Goal: Task Accomplishment & Management: Complete application form

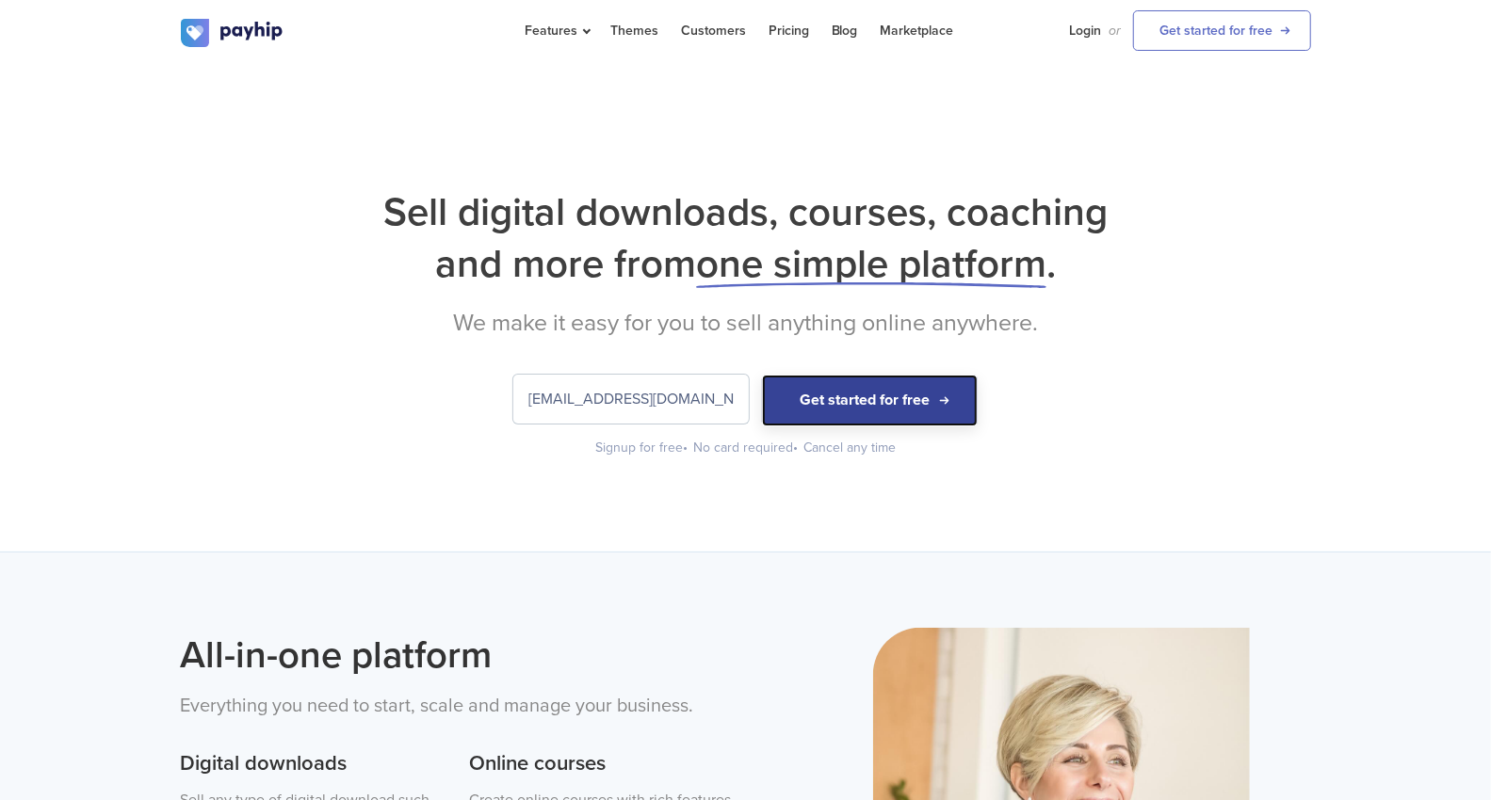
click at [846, 383] on button "Get started for free" at bounding box center [870, 401] width 216 height 52
click at [1092, 26] on link "Login" at bounding box center [1086, 30] width 32 height 61
click at [698, 402] on input "[EMAIL_ADDRESS][DOMAIN_NAME]" at bounding box center [630, 399] width 235 height 49
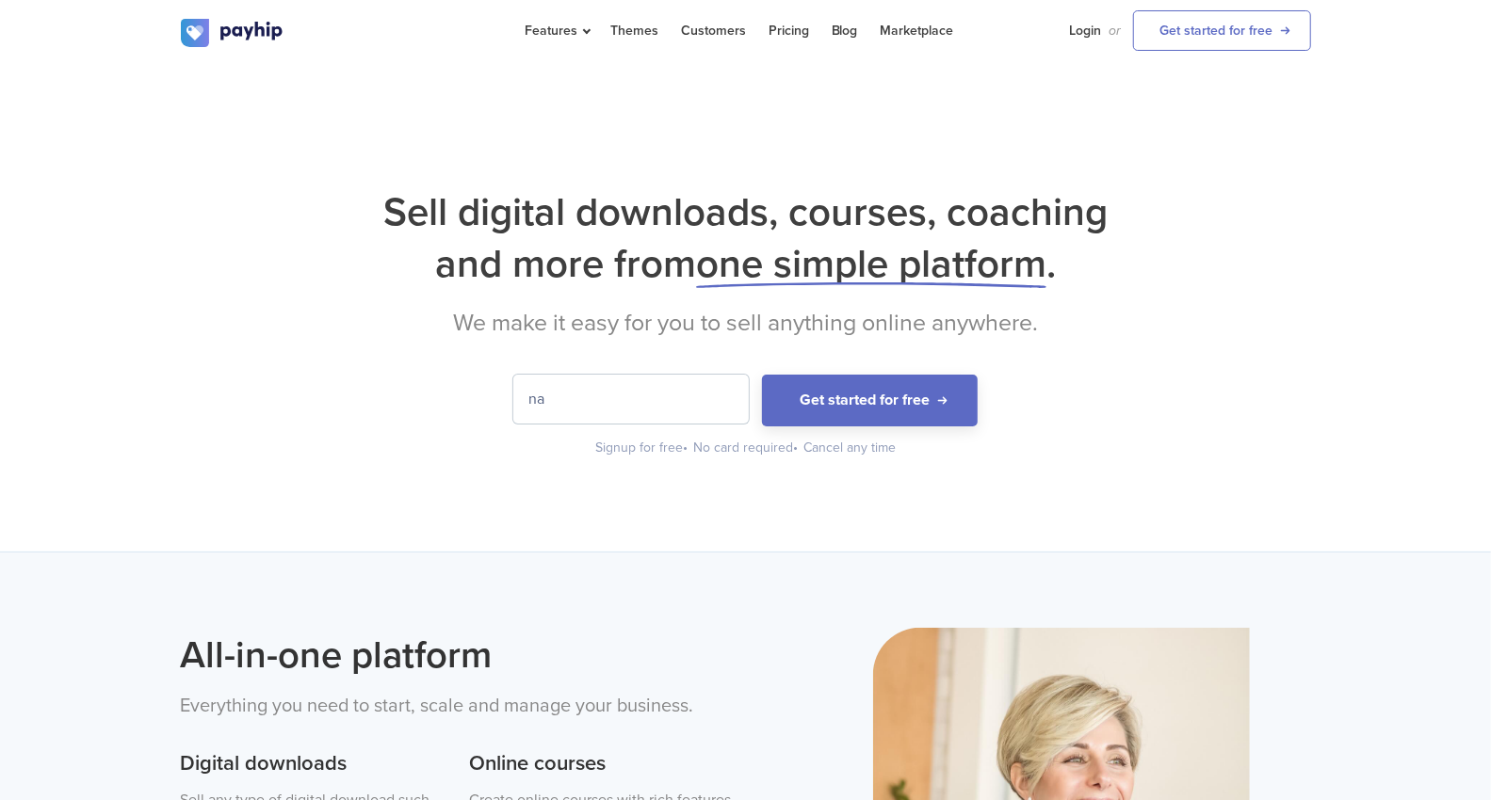
type input "n"
type input "[EMAIL_ADDRESS][DOMAIN_NAME]"
click at [762, 375] on button "Get started for free" at bounding box center [870, 401] width 216 height 52
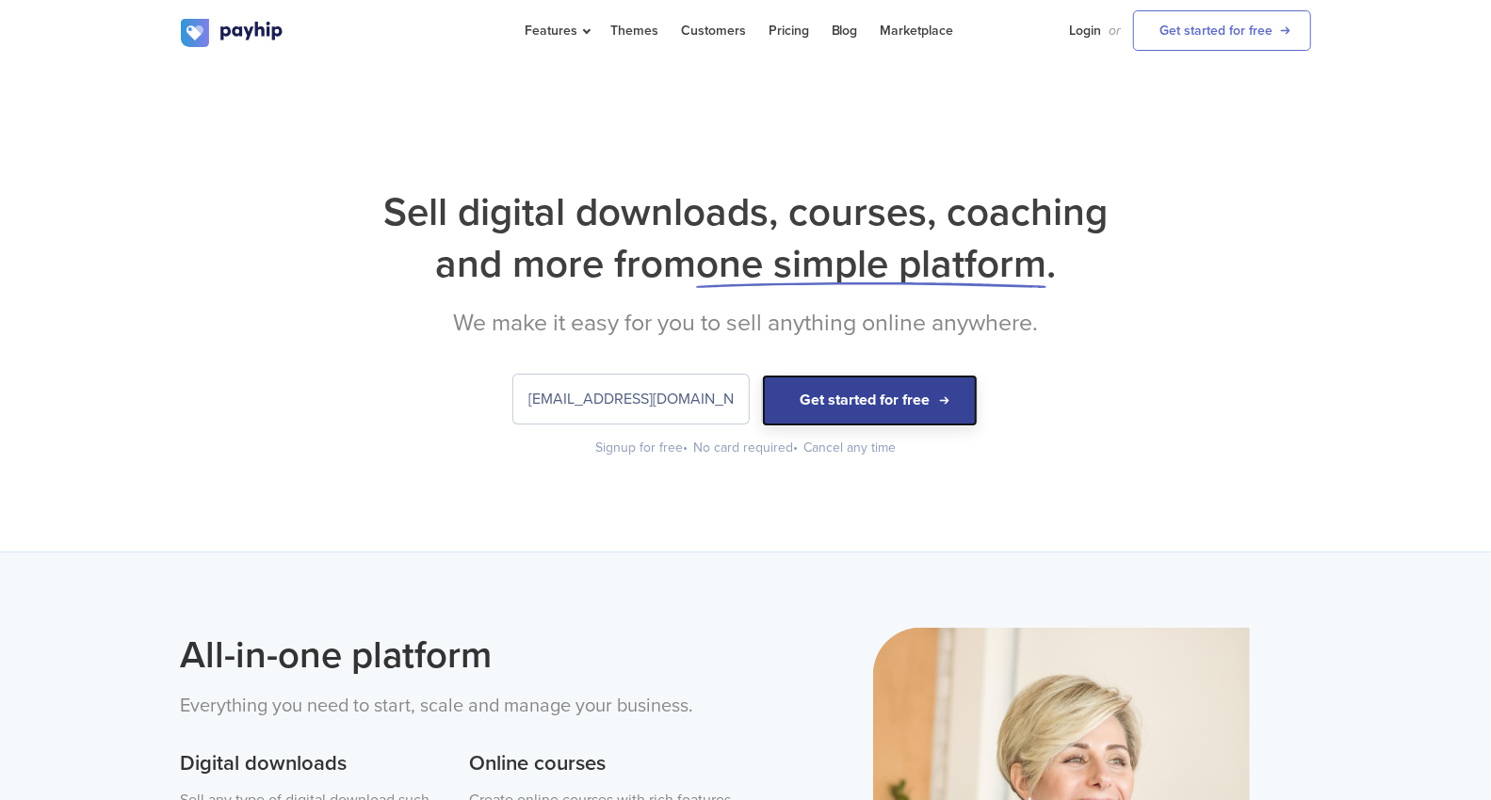
click at [848, 379] on button "Get started for free" at bounding box center [870, 401] width 216 height 52
